Goal: Check status: Check status

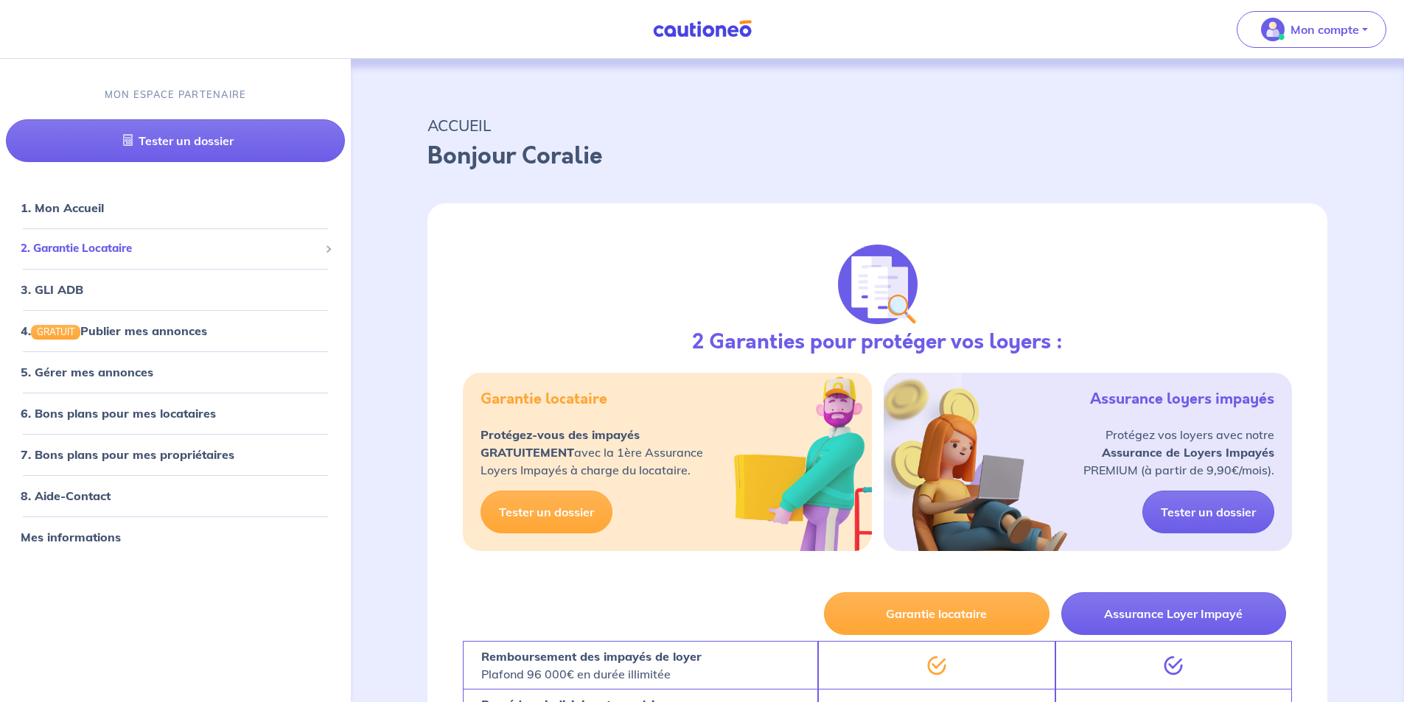
click at [115, 247] on span "2. Garantie Locataire" at bounding box center [170, 248] width 298 height 17
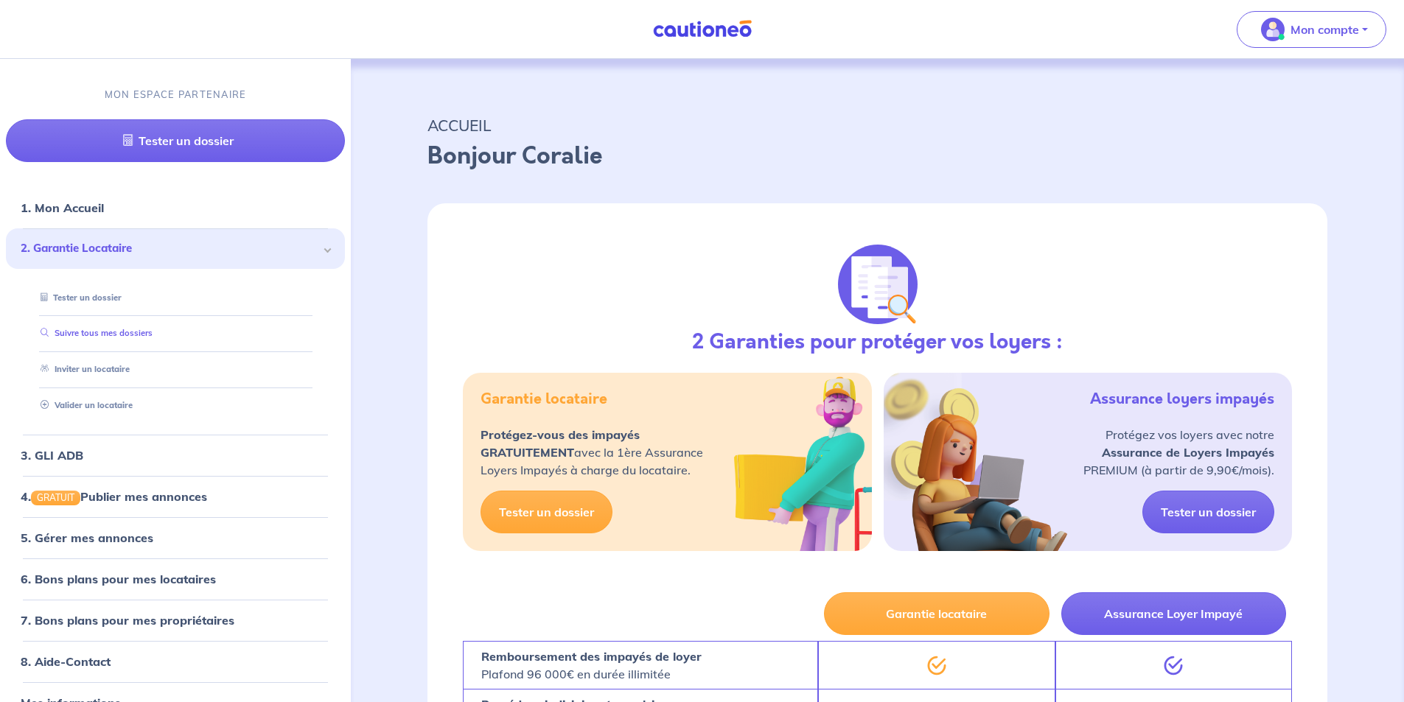
click at [99, 335] on link "Suivre tous mes dossiers" at bounding box center [94, 334] width 118 height 10
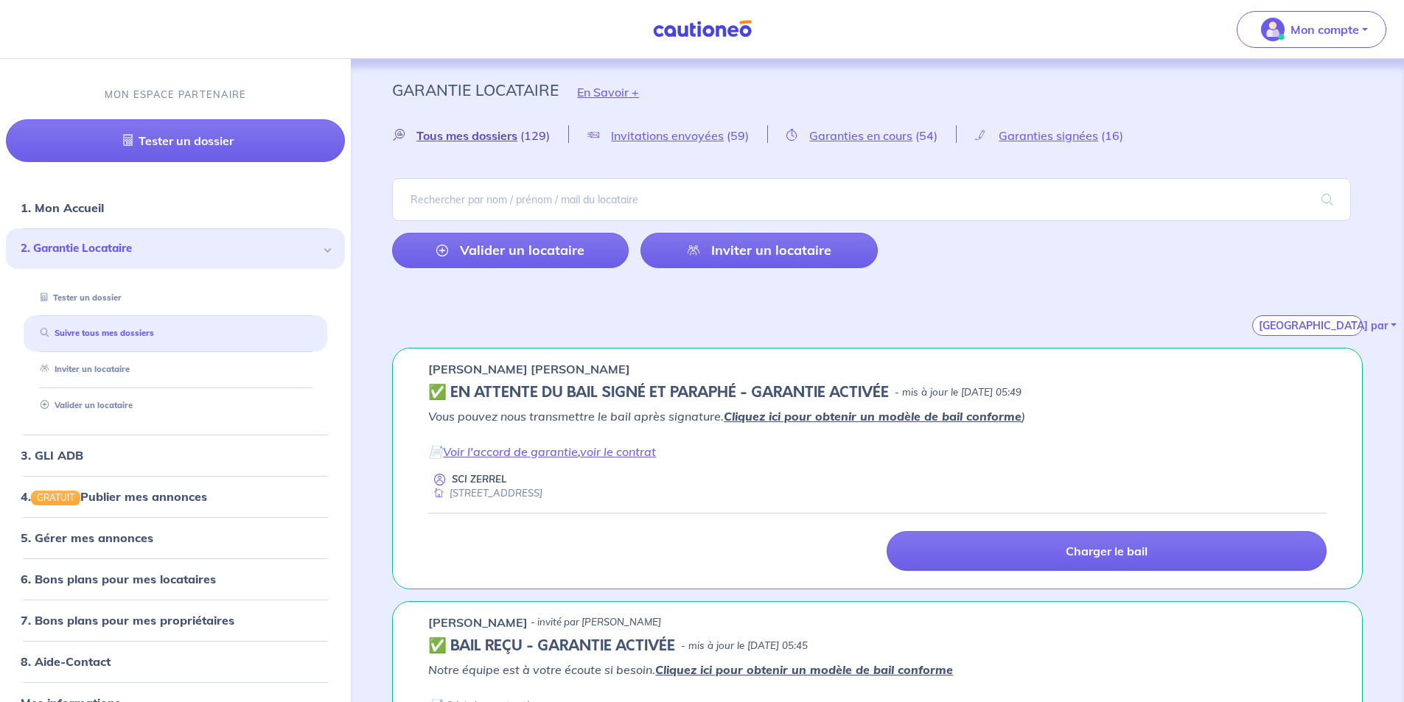
click at [498, 136] on span "Tous mes dossiers" at bounding box center [466, 135] width 101 height 15
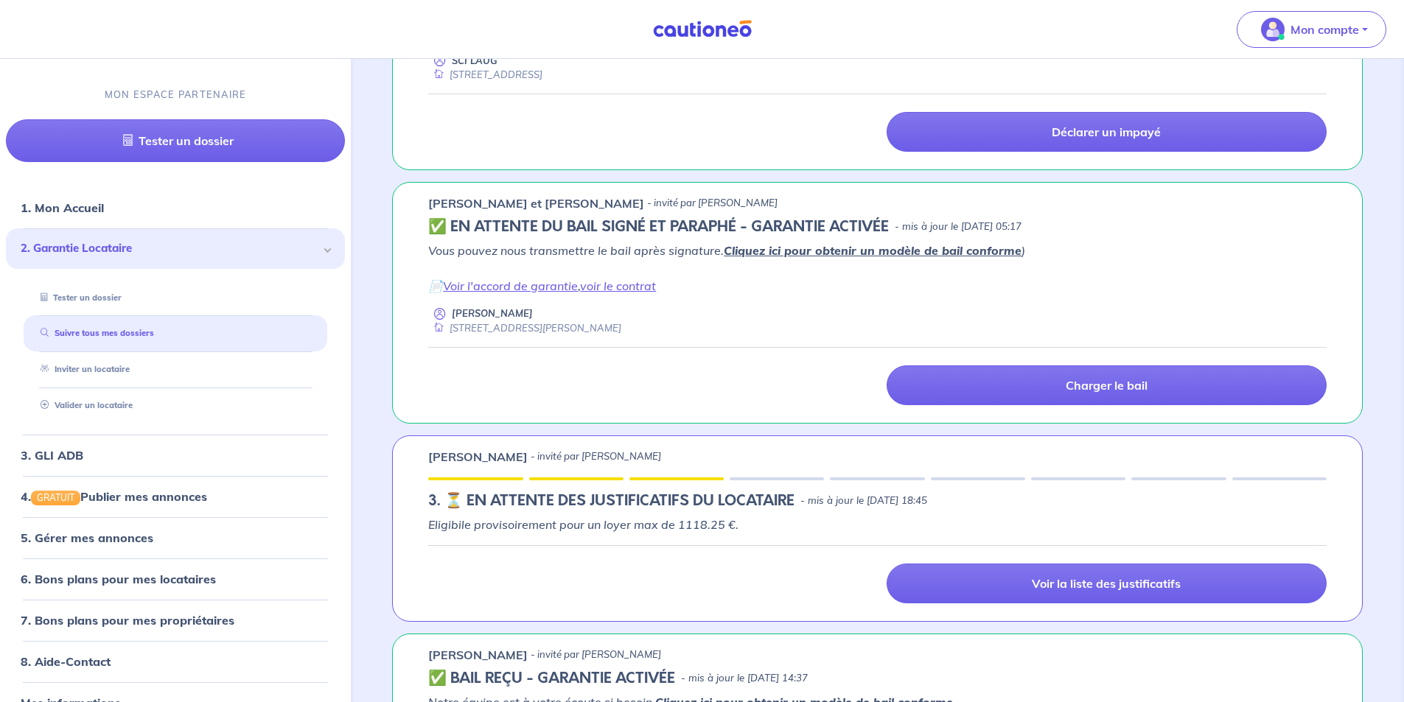
scroll to position [1400, 0]
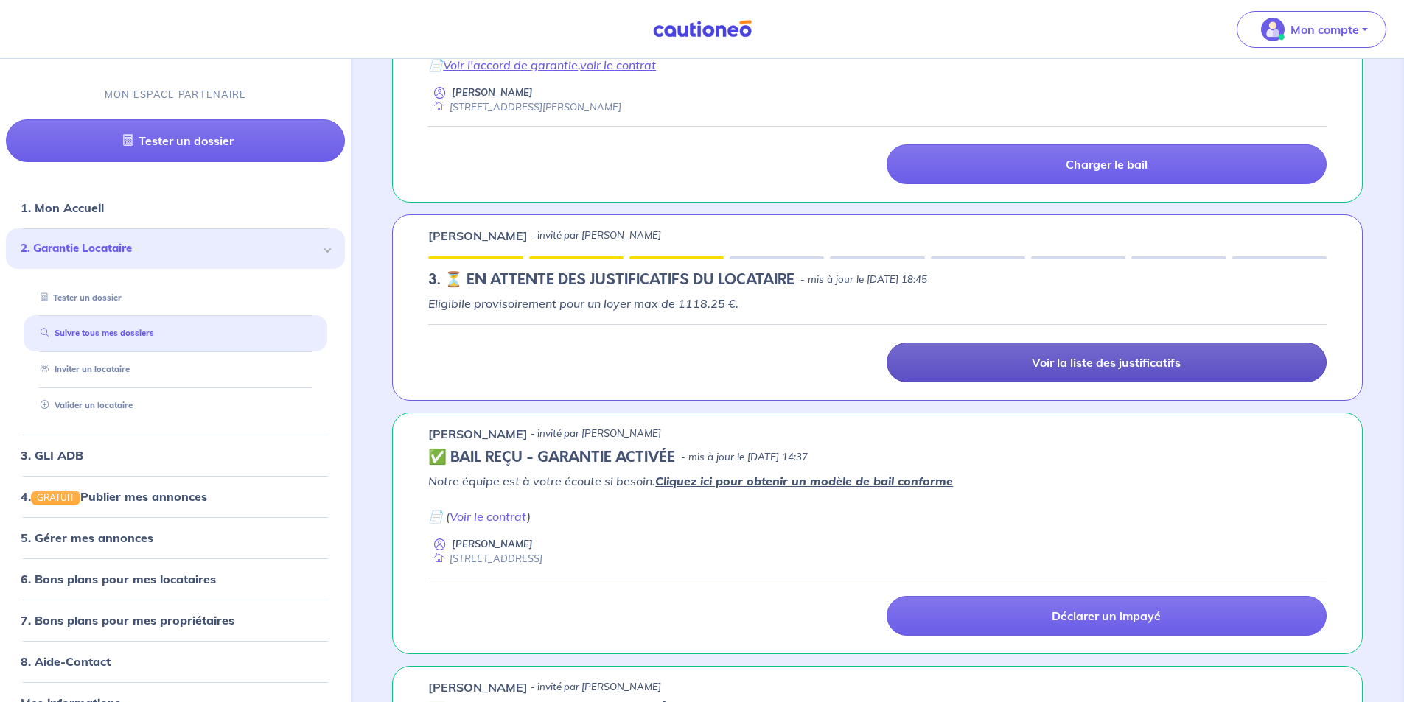
click at [1007, 368] on link "Voir la liste des justificatifs" at bounding box center [1107, 363] width 440 height 40
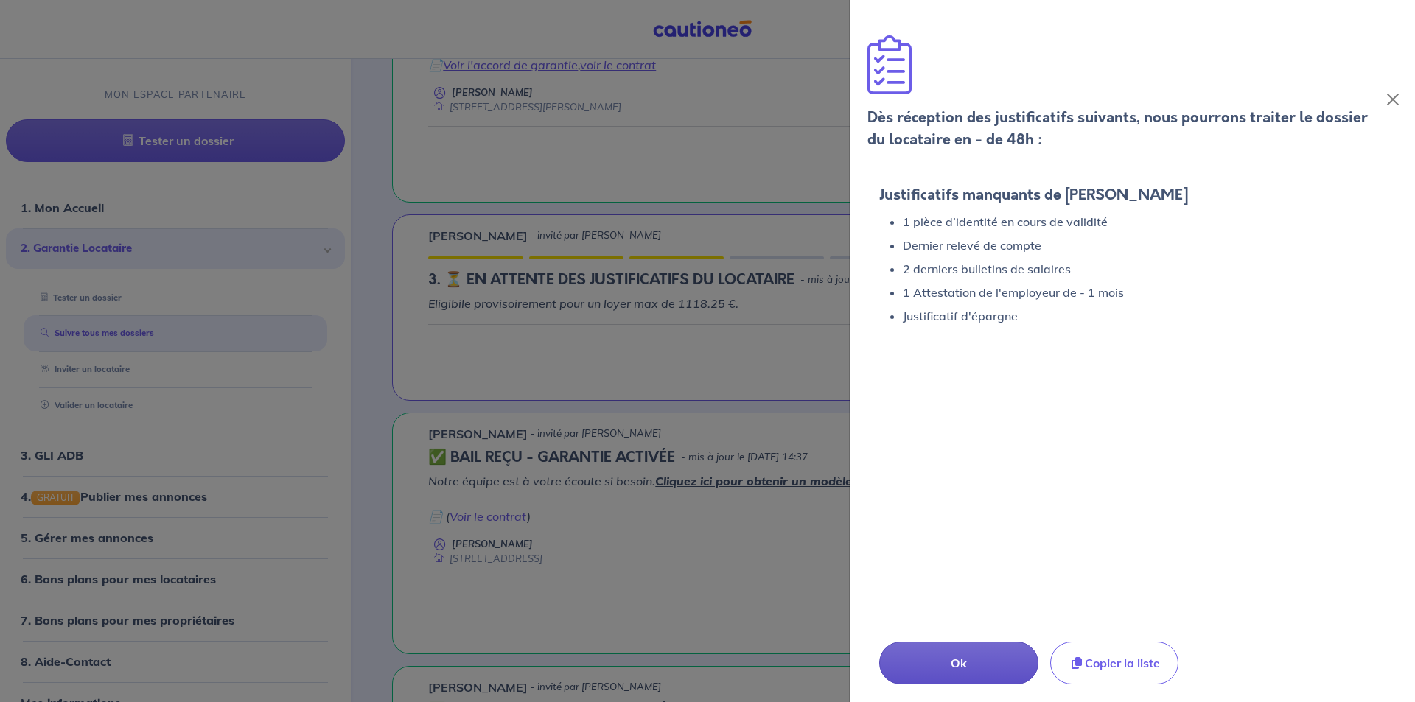
click at [979, 664] on p "Ok" at bounding box center [958, 663] width 87 height 18
